Goal: Task Accomplishment & Management: Manage account settings

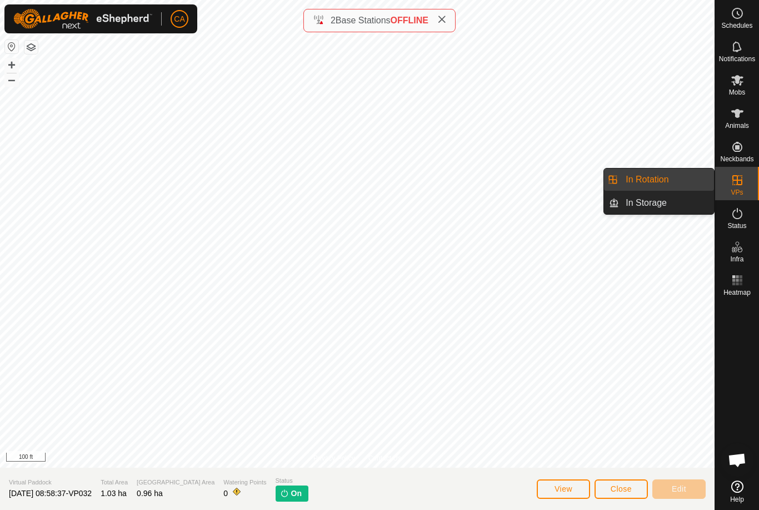
click at [668, 176] on span "In Rotation" at bounding box center [647, 179] width 43 height 13
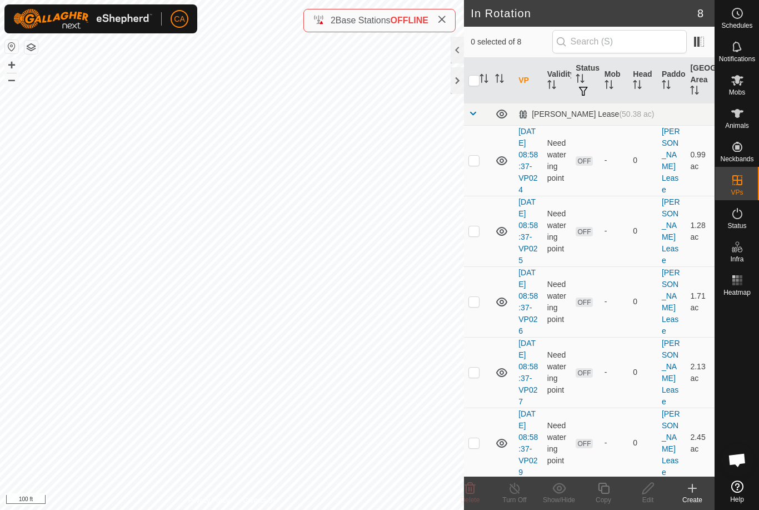
click at [476, 80] on input "checkbox" at bounding box center [473, 80] width 11 height 11
checkbox input "true"
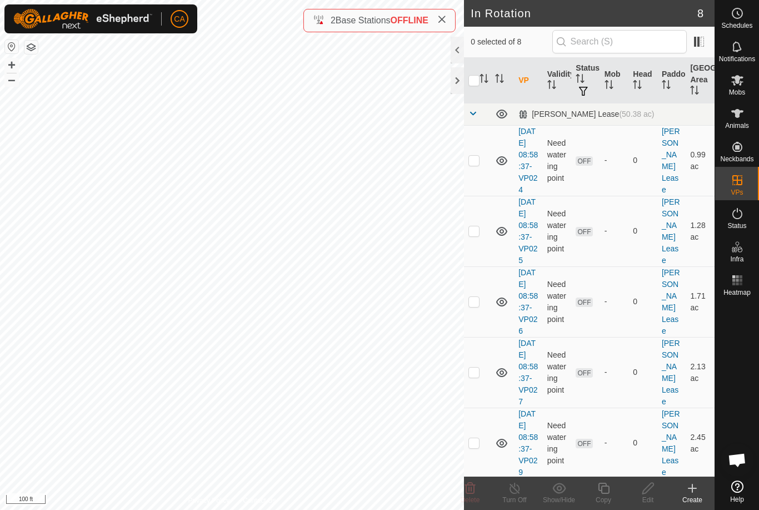
checkbox input "true"
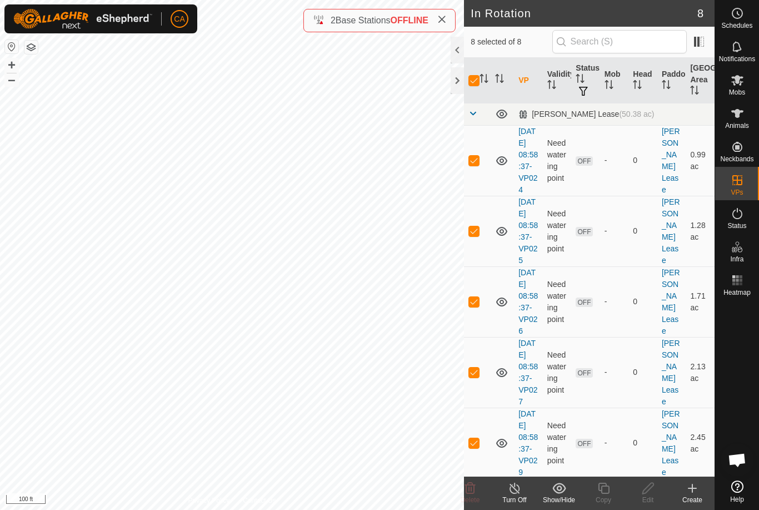
click at [476, 79] on input "checkbox" at bounding box center [473, 80] width 11 height 11
checkbox input "false"
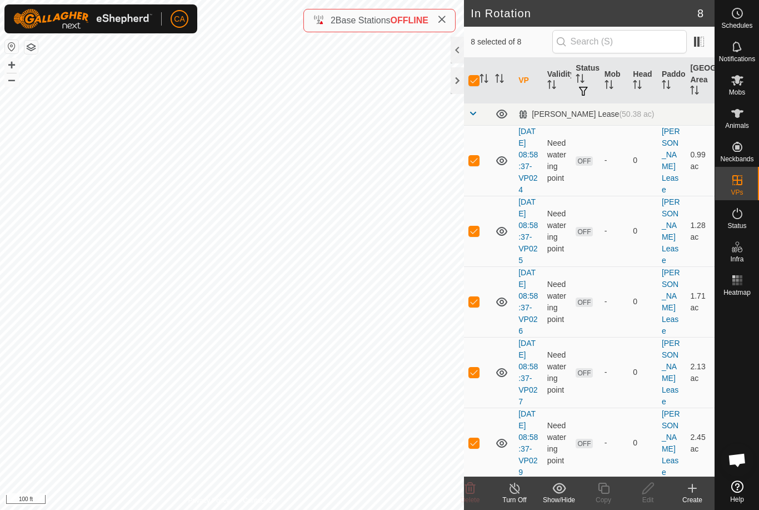
checkbox input "false"
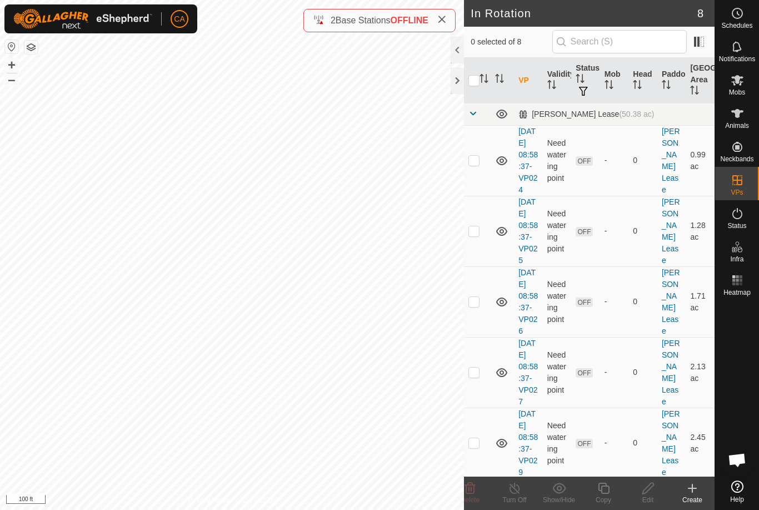
click at [480, 167] on td at bounding box center [477, 160] width 27 height 71
checkbox input "true"
